Goal: Task Accomplishment & Management: Complete application form

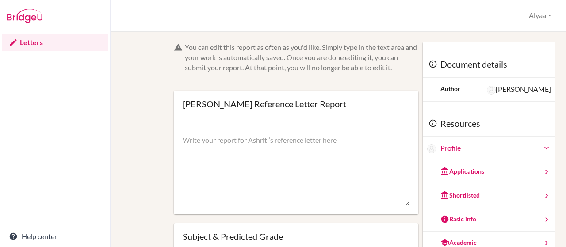
click at [253, 142] on textarea at bounding box center [296, 170] width 227 height 71
paste textarea "To Whom it May Concern, It is my pleasure to recommend Ashriti Agrawal for admi…"
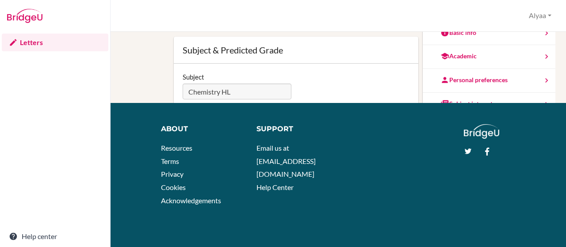
type textarea "To Whom it May Concern, It is my pleasure to recommend Ashriti Agrawal for admi…"
click at [112, 81] on div "You can edit this report as often as you'd like. Simply type in the text area a…" at bounding box center [339, 139] width 456 height 215
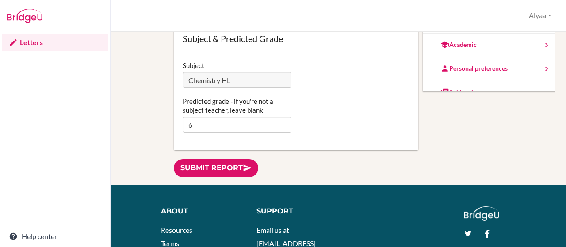
scroll to position [94, 0]
click at [219, 167] on link "Submit report" at bounding box center [216, 168] width 85 height 18
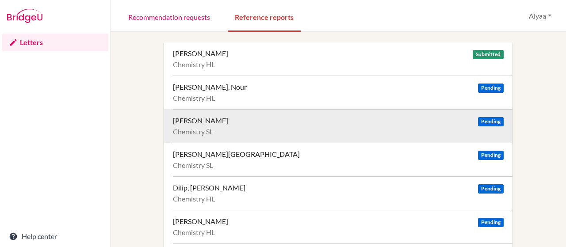
click at [204, 125] on div "Anand, Aarush Pending Chemistry SL" at bounding box center [343, 126] width 340 height 34
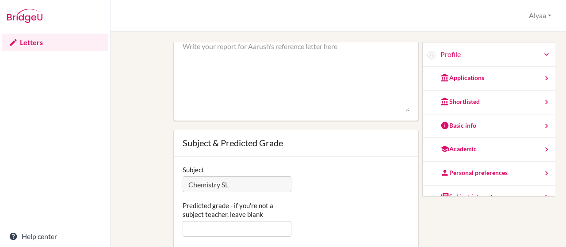
click at [226, 63] on textarea at bounding box center [296, 77] width 227 height 71
paste textarea "To Whom it May Concern, I am writing to support the application of Aarush to yo…"
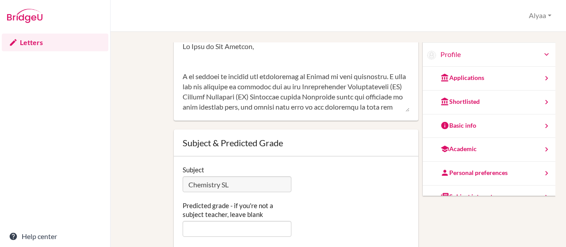
scroll to position [292, 0]
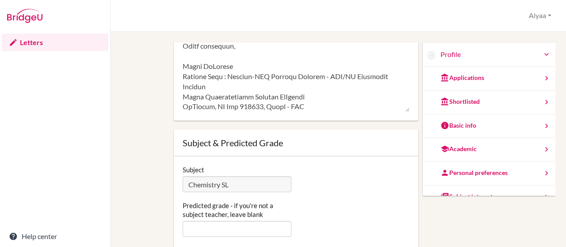
type textarea "To Whom it May Concern, I am writing to support the application of Aarush to yo…"
click at [215, 227] on input "Predicted grade - if you're not a subject teacher, leave blank" at bounding box center [237, 229] width 109 height 16
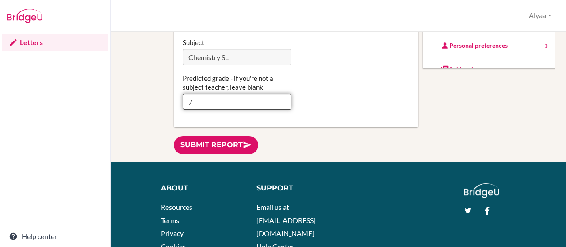
scroll to position [128, 0]
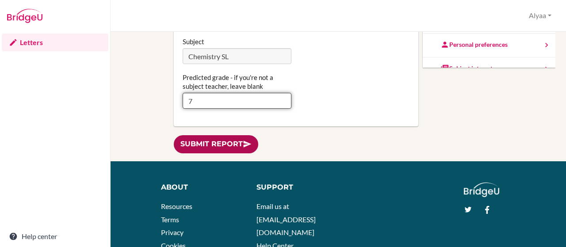
type input "7"
click at [214, 145] on link "Submit report" at bounding box center [216, 144] width 85 height 18
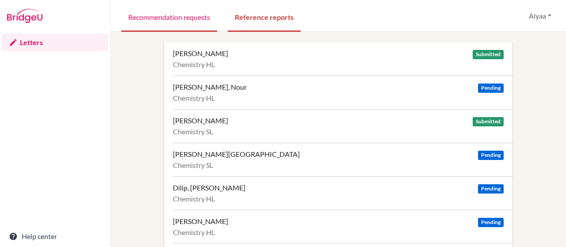
click at [196, 22] on link "Recommendation requests" at bounding box center [169, 16] width 96 height 31
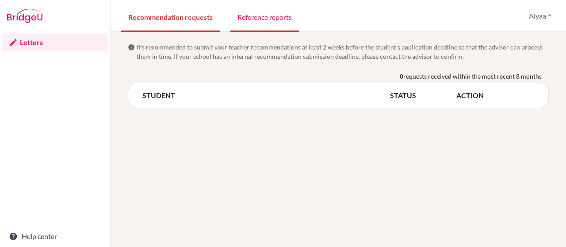
click at [277, 23] on link "Reference reports" at bounding box center [264, 16] width 69 height 31
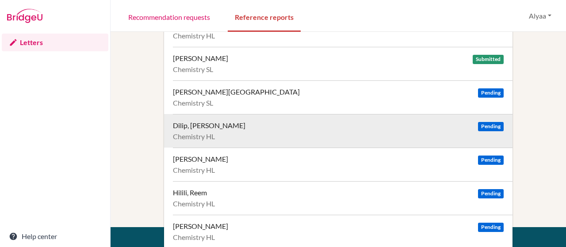
scroll to position [67, 0]
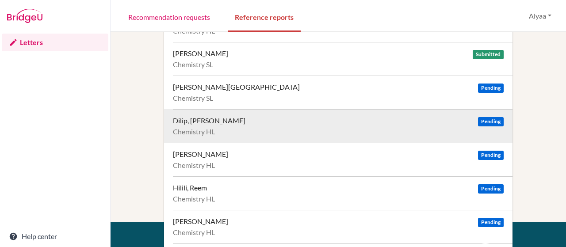
click at [222, 124] on div "Dilip, Aanya Pending" at bounding box center [338, 120] width 331 height 9
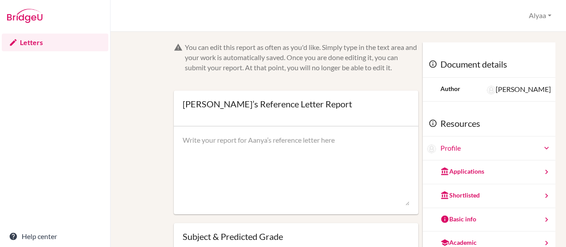
click at [222, 148] on textarea at bounding box center [296, 170] width 227 height 71
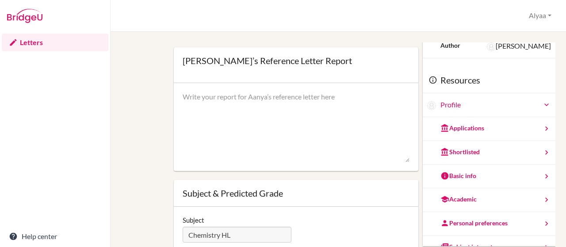
scroll to position [94, 0]
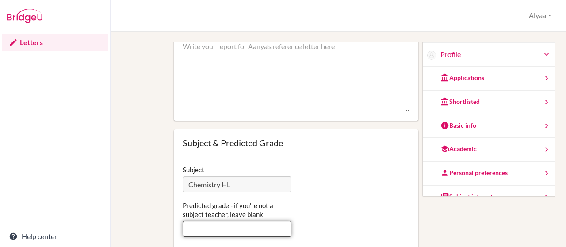
click at [241, 231] on input "Predicted grade - if you're not a subject teacher, leave blank" at bounding box center [237, 229] width 109 height 16
type input "6"
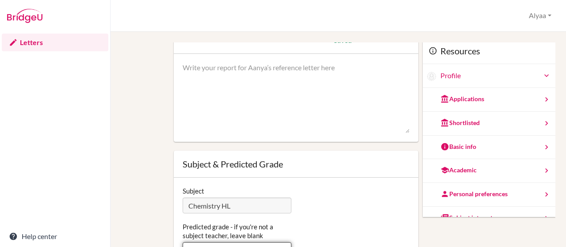
scroll to position [72, 0]
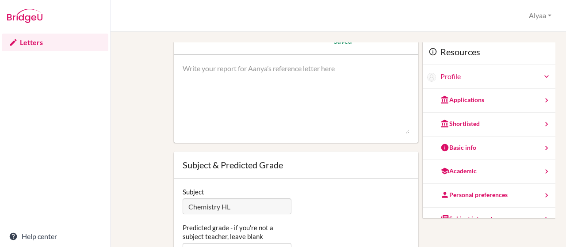
click at [196, 72] on textarea at bounding box center [296, 99] width 227 height 71
paste textarea "As her teacher in the DP Chemistry Higher Level course, I have had the opportun…"
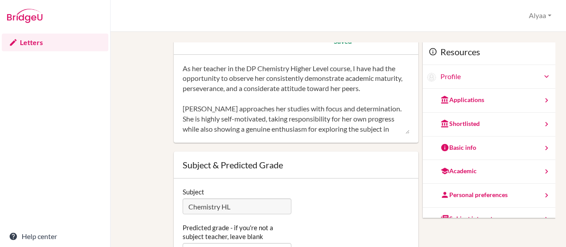
scroll to position [50, 0]
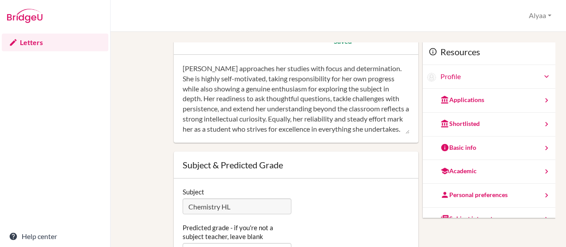
click at [183, 71] on textarea "As her teacher in the DP Chemistry Higher Level course, I have had the opportun…" at bounding box center [296, 99] width 227 height 71
paste textarea "It is my pleasure to recommend Aanya Dilip for admission to your university"
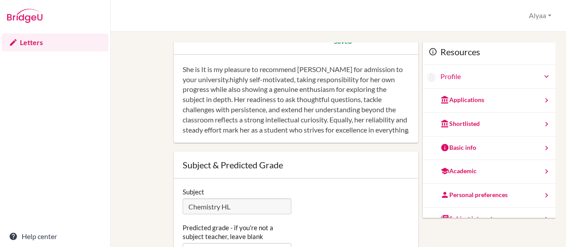
click at [183, 69] on textarea "As her teacher in the DP Chemistry Higher Level course, I have had the opportun…" at bounding box center [296, 99] width 227 height 71
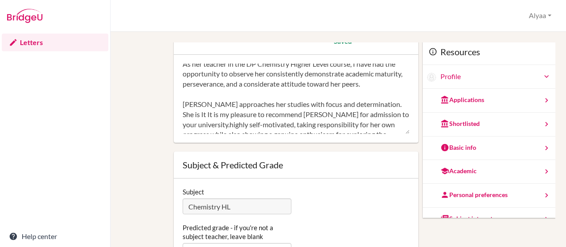
scroll to position [0, 0]
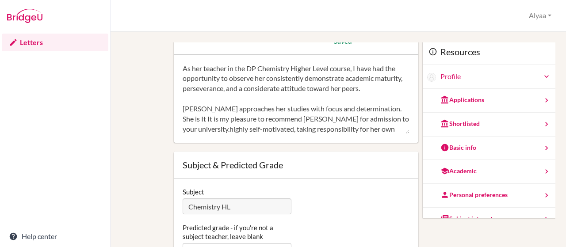
drag, startPoint x: 181, startPoint y: 118, endPoint x: 213, endPoint y: 127, distance: 33.1
click at [213, 127] on textarea "As her teacher in the DP Chemistry Higher Level course, I have had the opportun…" at bounding box center [296, 99] width 227 height 71
click at [183, 68] on textarea "As her teacher in the DP Chemistry Higher Level course, I have had the opportun…" at bounding box center [296, 99] width 227 height 71
paste textarea "It is my pleasure to recommend Aanya Dilip for admission to your university."
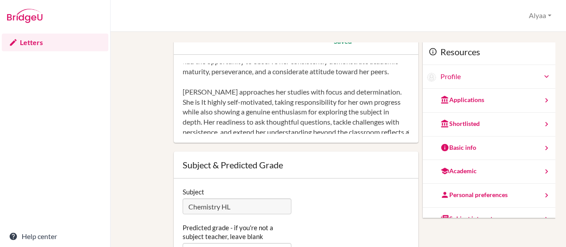
scroll to position [31, 0]
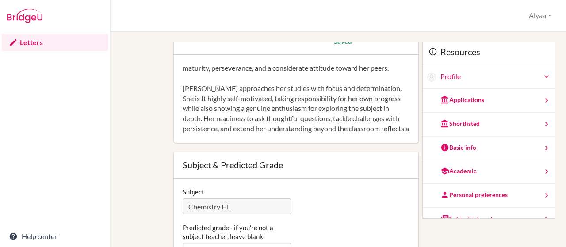
click at [196, 89] on textarea "It is my pleasure to recommend Aanya Dilip for admission to your university. As…" at bounding box center [296, 99] width 227 height 71
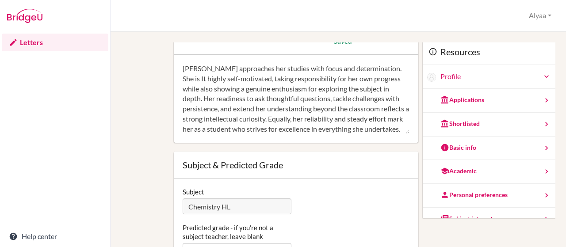
scroll to position [50, 0]
drag, startPoint x: 332, startPoint y: 101, endPoint x: 256, endPoint y: 101, distance: 76.1
click at [256, 101] on textarea "It is my pleasure to recommend Aanya Dilip for admission to your university. As…" at bounding box center [296, 99] width 227 height 71
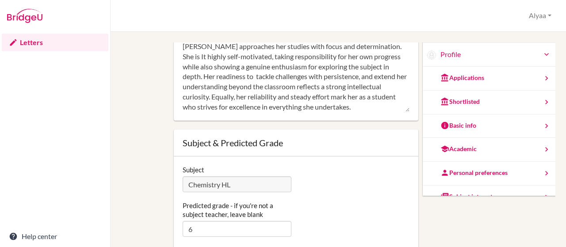
click at [234, 105] on textarea "It is my pleasure to recommend Aanya Dilip for admission to your university. As…" at bounding box center [296, 77] width 227 height 71
paste textarea "Beyond her own academic achievements, Aanya has demonstrated leadership and ini…"
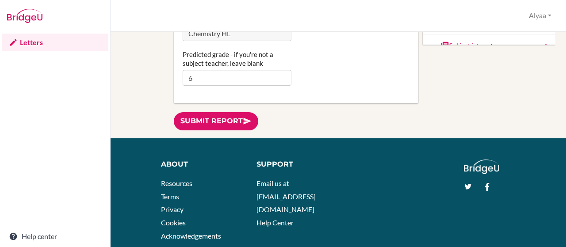
scroll to position [153, 0]
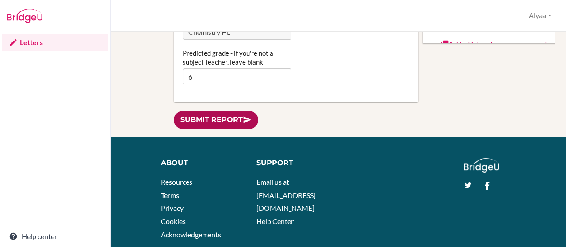
type textarea "It is my pleasure to recommend Aanya Dilip for admission to your university. As…"
click at [205, 118] on link "Submit report" at bounding box center [216, 120] width 85 height 18
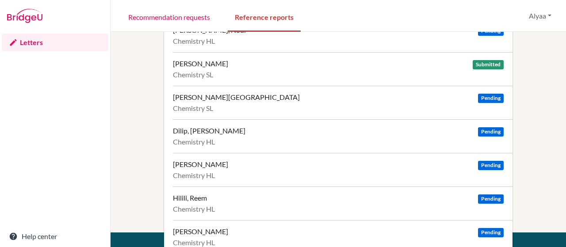
scroll to position [87, 0]
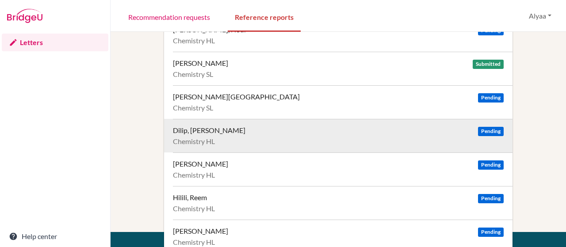
click at [200, 129] on div "Dilip, Aanya" at bounding box center [209, 130] width 73 height 9
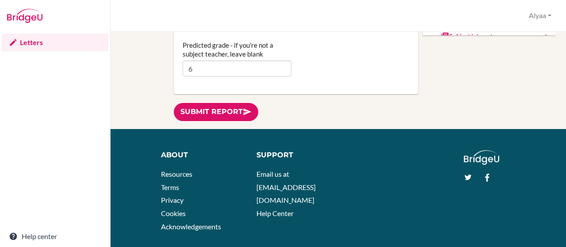
scroll to position [165, 0]
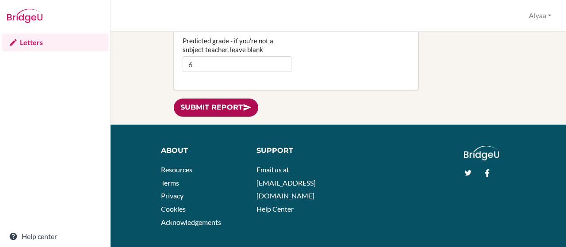
click at [204, 107] on link "Submit report" at bounding box center [216, 108] width 85 height 18
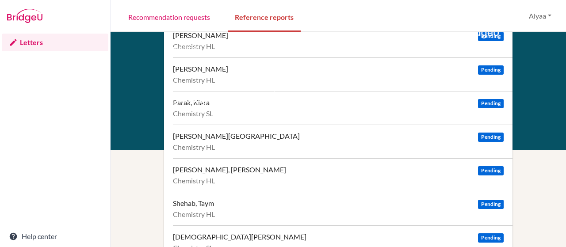
scroll to position [287, 0]
click at [307, 186] on div "[PERSON_NAME], [PERSON_NAME] Pending Chemistry HL" at bounding box center [343, 176] width 340 height 34
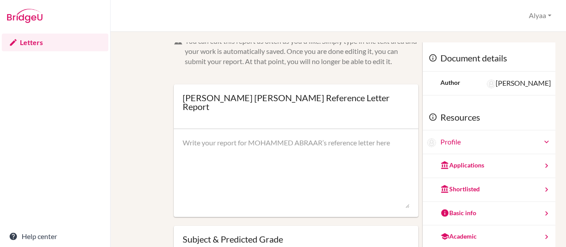
scroll to position [6, 0]
click at [219, 137] on div at bounding box center [296, 173] width 245 height 88
click at [215, 144] on textarea at bounding box center [296, 173] width 227 height 71
paste textarea "I am pleased to recommend [PERSON_NAME] [Last Name] for admission to your unive…"
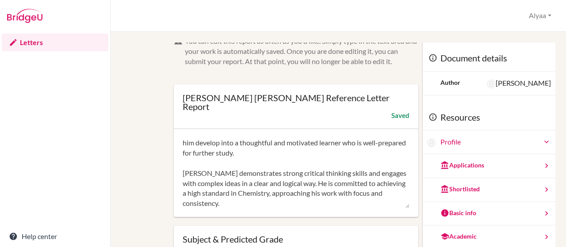
scroll to position [0, 0]
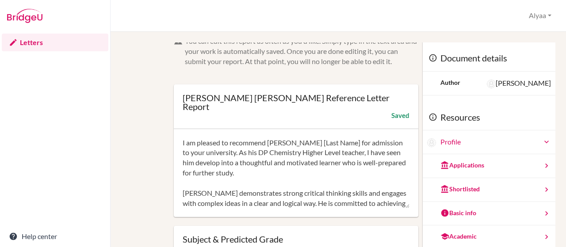
drag, startPoint x: 343, startPoint y: 144, endPoint x: 306, endPoint y: 145, distance: 37.2
click at [306, 145] on textarea "I am pleased to recommend [PERSON_NAME] [Last Name] for admission to your unive…" at bounding box center [296, 173] width 227 height 71
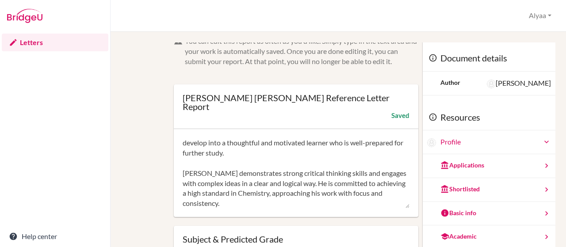
click at [294, 203] on textarea "I am pleased to recommend [PERSON_NAME] for admission to your university. As hi…" at bounding box center [296, 173] width 227 height 71
paste textarea "His keen interest in achieving academic excellence is evident in his dedication…"
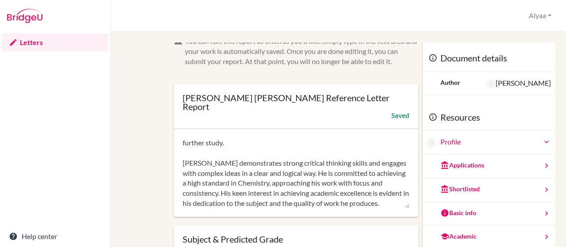
scroll to position [40, 0]
paste textarea "In addition to his academic strengths, Mohammed contributes meaningfully to the…"
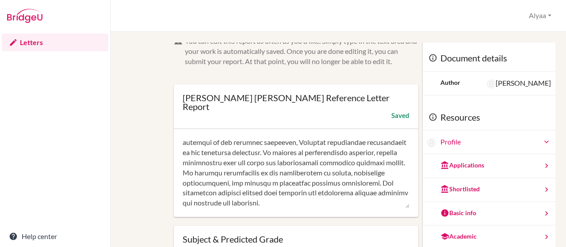
scroll to position [111, 0]
paste textarea "Overall, Mohammed’s combination of intellectual ability, commitment to learning…"
drag, startPoint x: 221, startPoint y: 205, endPoint x: 181, endPoint y: 207, distance: 40.7
click at [181, 207] on div at bounding box center [296, 173] width 245 height 88
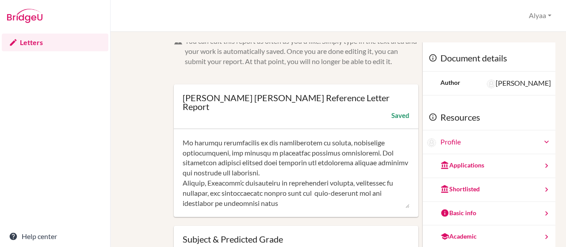
click at [328, 206] on textarea at bounding box center [296, 173] width 227 height 71
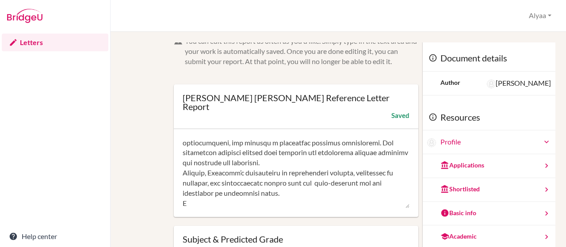
paste textarea "I am confident that Aanya will make a valuable contribution to your university …"
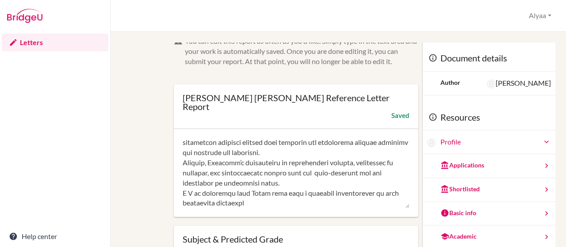
scroll to position [161, 0]
click at [188, 193] on textarea at bounding box center [296, 173] width 227 height 71
drag, startPoint x: 258, startPoint y: 195, endPoint x: 240, endPoint y: 196, distance: 18.6
click at [240, 196] on textarea at bounding box center [296, 173] width 227 height 71
click at [250, 203] on textarea at bounding box center [296, 173] width 227 height 71
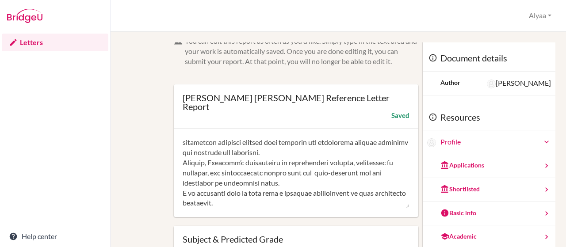
paste textarea "She would be an asset both inside and outside of the classroom. If you have any…"
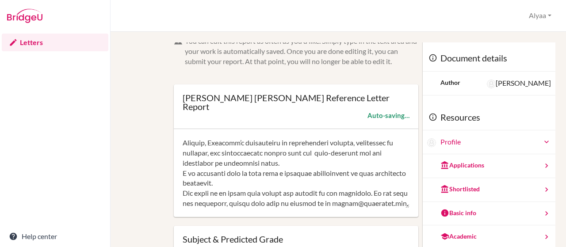
scroll to position [191, 0]
drag, startPoint x: 375, startPoint y: 185, endPoint x: 174, endPoint y: 186, distance: 201.3
click at [174, 186] on div at bounding box center [296, 173] width 245 height 88
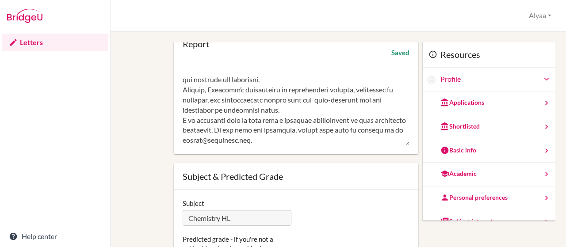
scroll to position [73, 0]
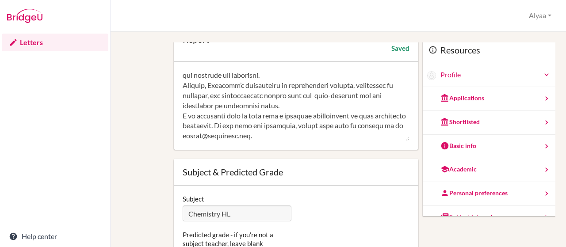
click at [306, 138] on textarea at bounding box center [296, 106] width 227 height 71
paste textarea "Alyaa ElSoueni Subject Lead : Science-MYP Science Teacher - MYP/DP Chemistry Te…"
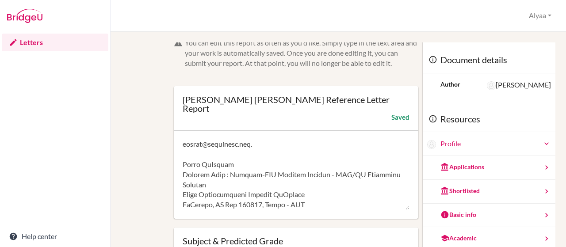
scroll to position [0, 0]
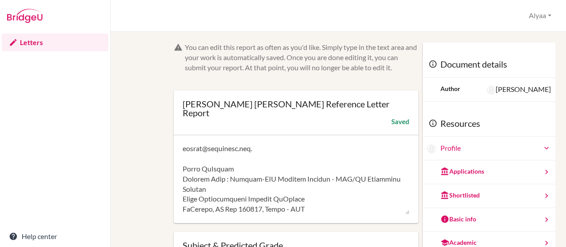
type textarea "I am pleased to recommend Mohammed Abraar for admission to your university. As …"
